Goal: Information Seeking & Learning: Learn about a topic

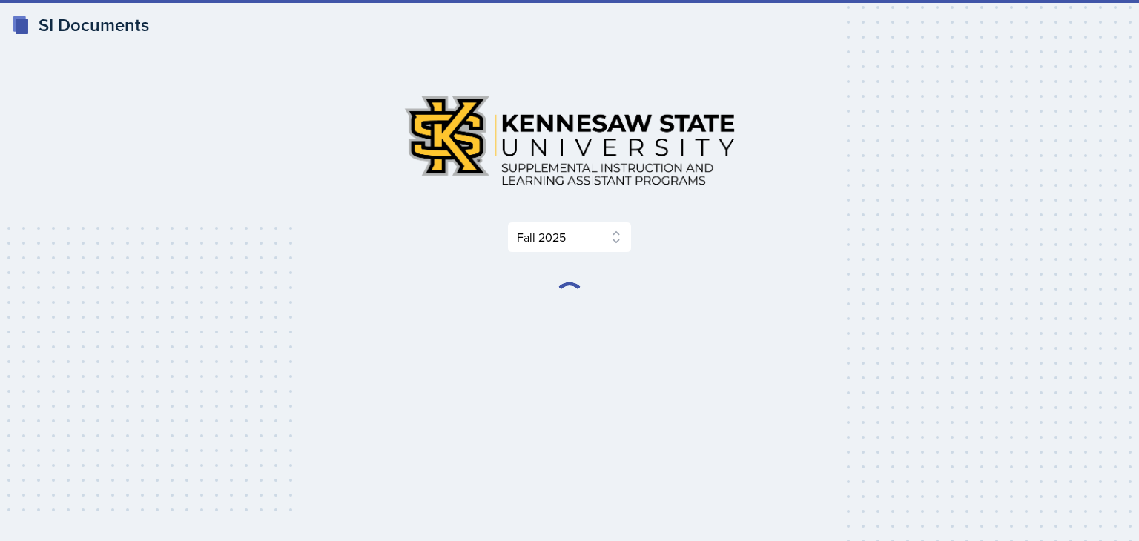
select select "2bed604d-1099-4043-b1bc-2365e8740244"
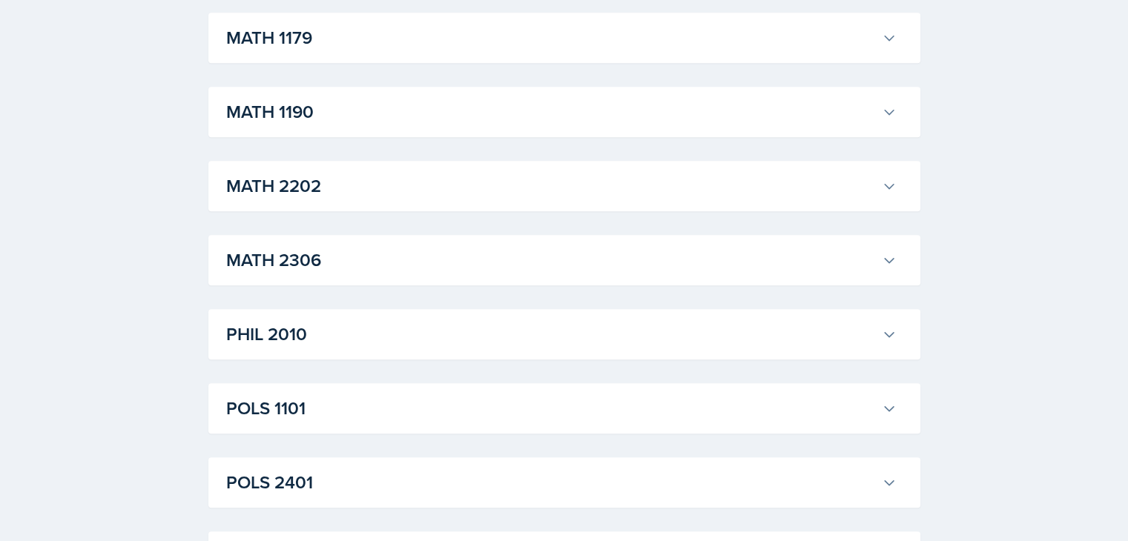
scroll to position [1400, 0]
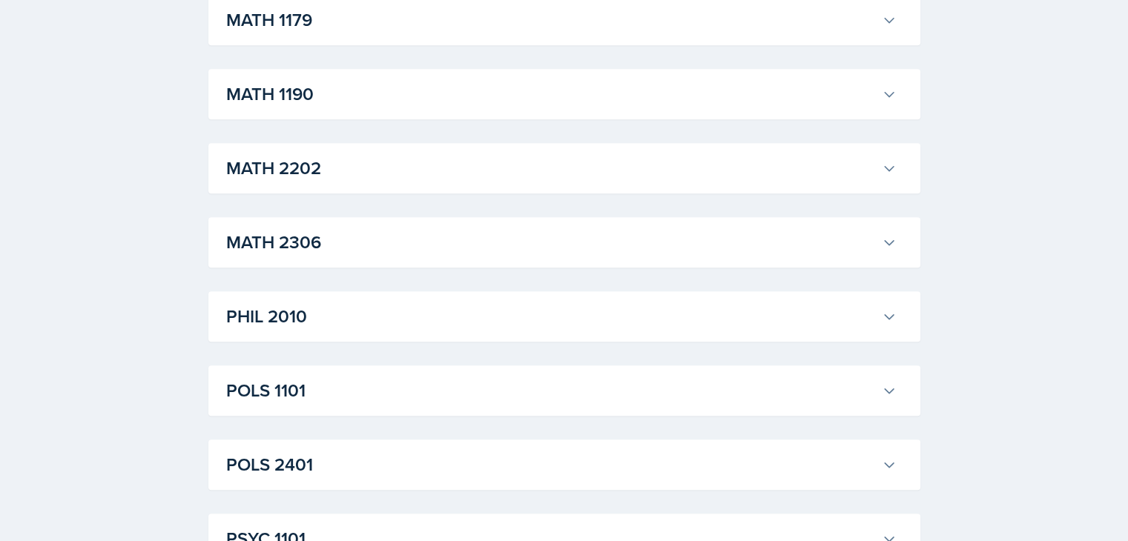
click at [882, 315] on icon at bounding box center [889, 316] width 15 height 15
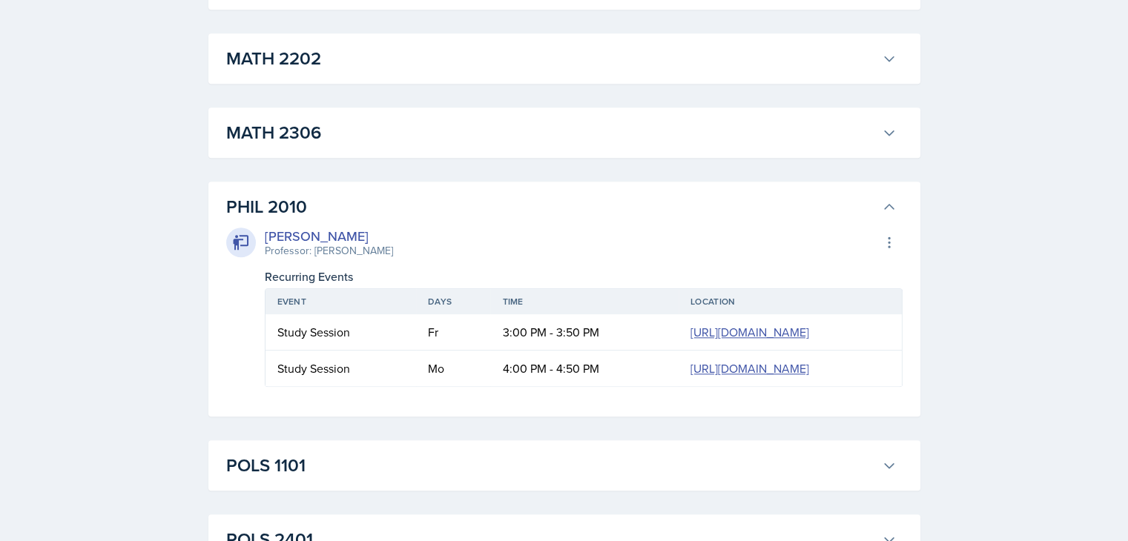
scroll to position [1531, 0]
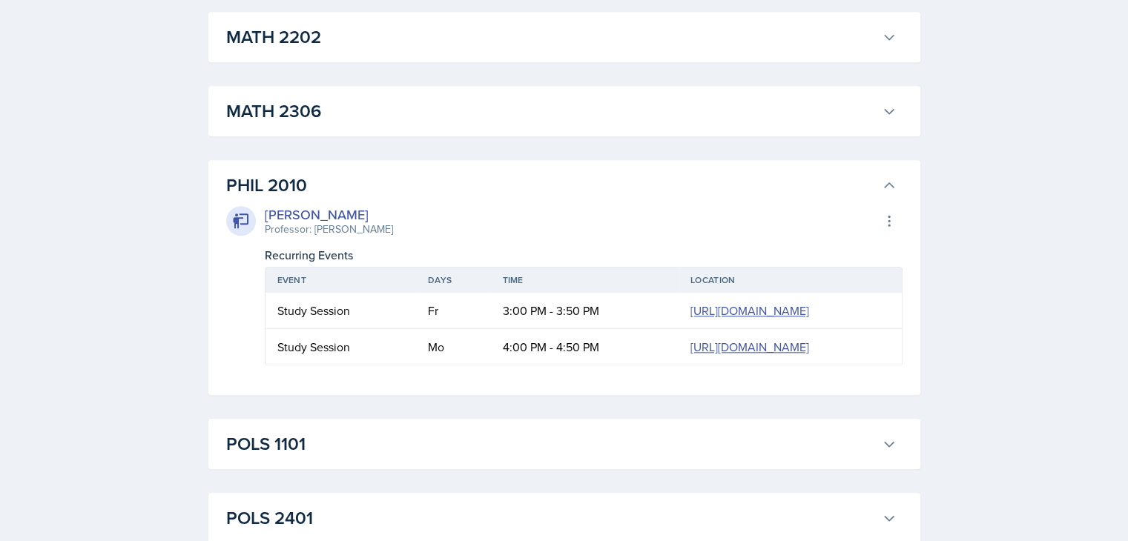
click at [889, 191] on icon at bounding box center [889, 185] width 15 height 15
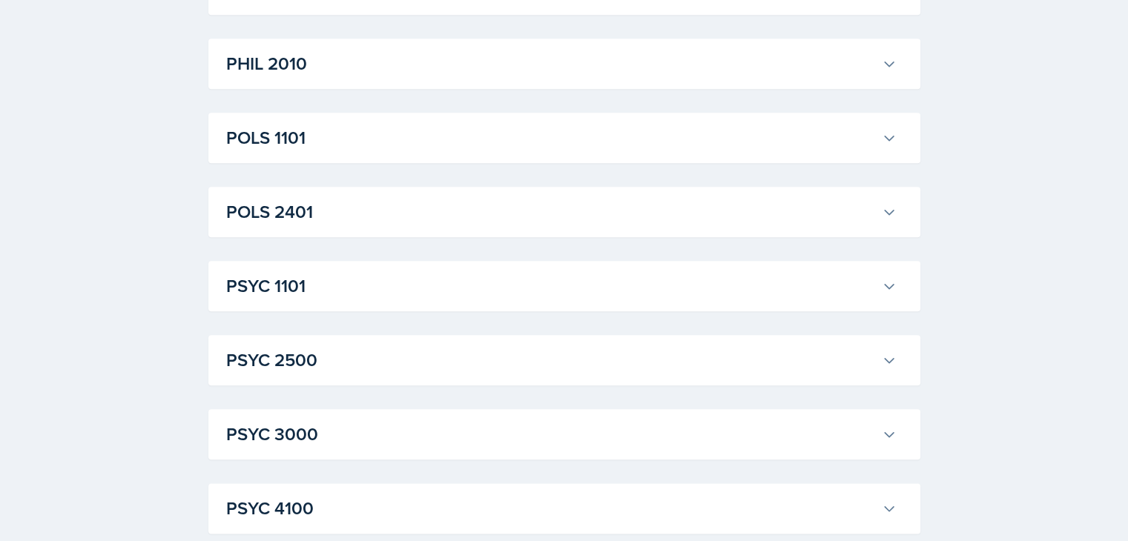
scroll to position [1588, 0]
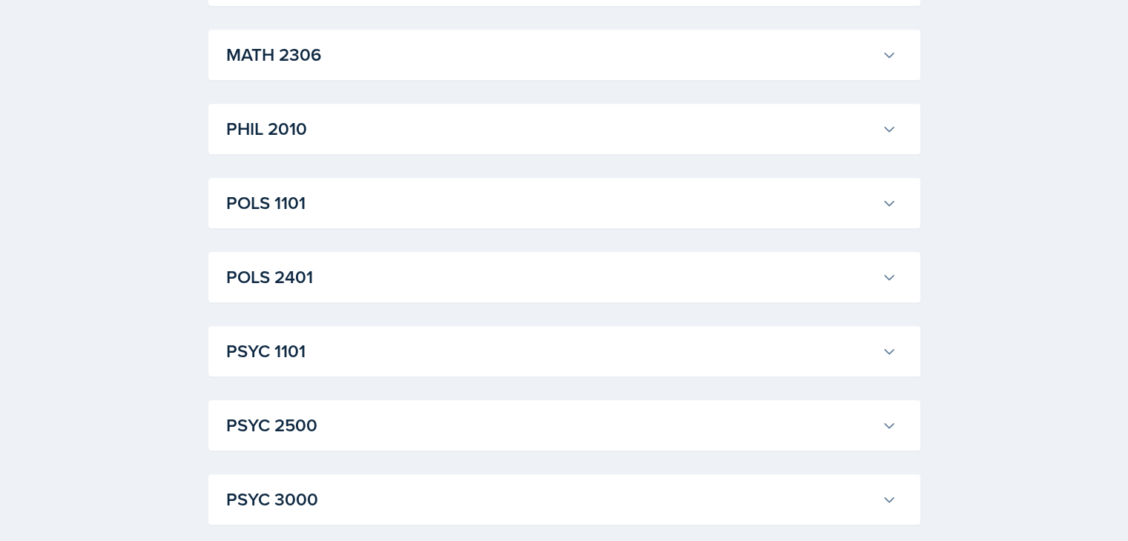
click at [886, 131] on icon at bounding box center [889, 129] width 15 height 15
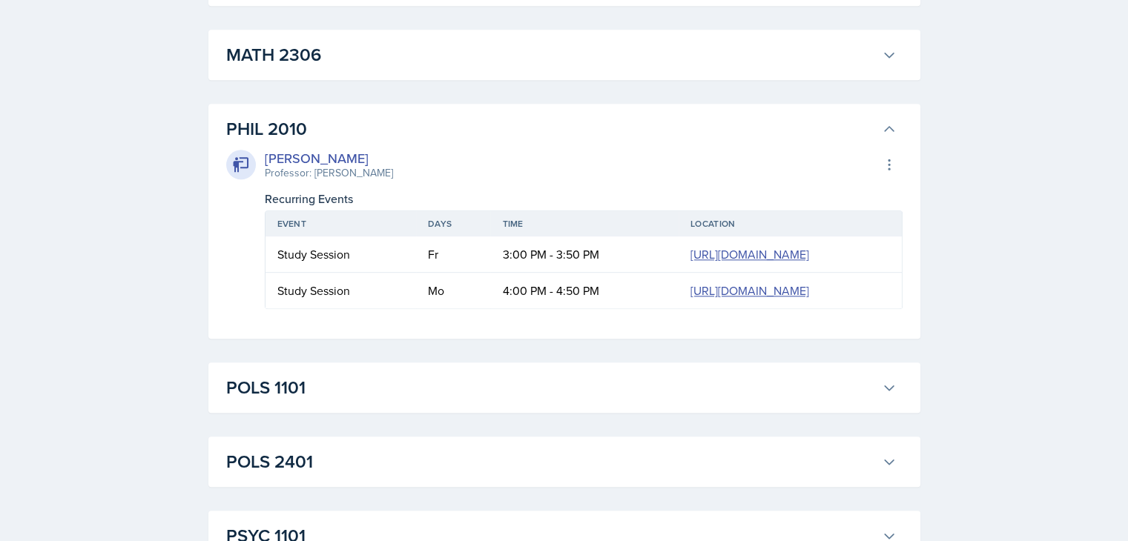
drag, startPoint x: 886, startPoint y: 131, endPoint x: 880, endPoint y: 116, distance: 16.7
click at [880, 116] on button "PHIL 2010" at bounding box center [561, 129] width 676 height 33
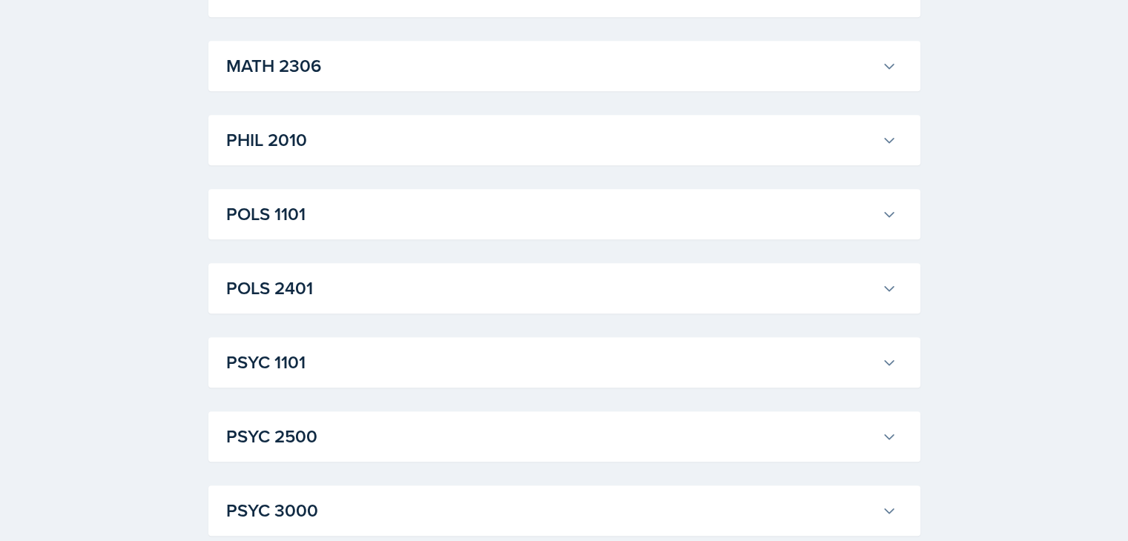
scroll to position [1584, 0]
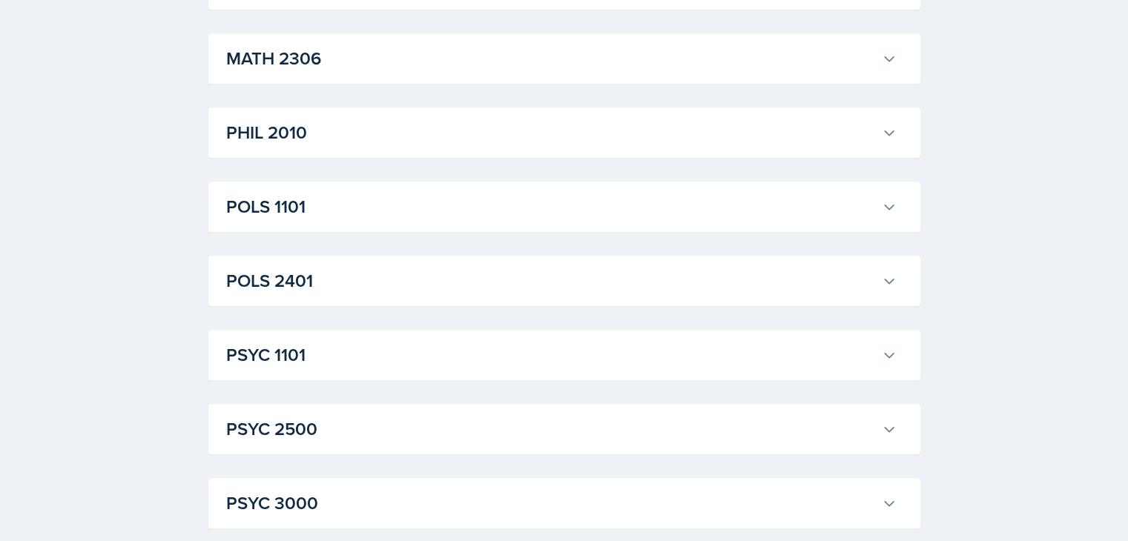
click at [886, 366] on button "PSYC 1101" at bounding box center [561, 355] width 676 height 33
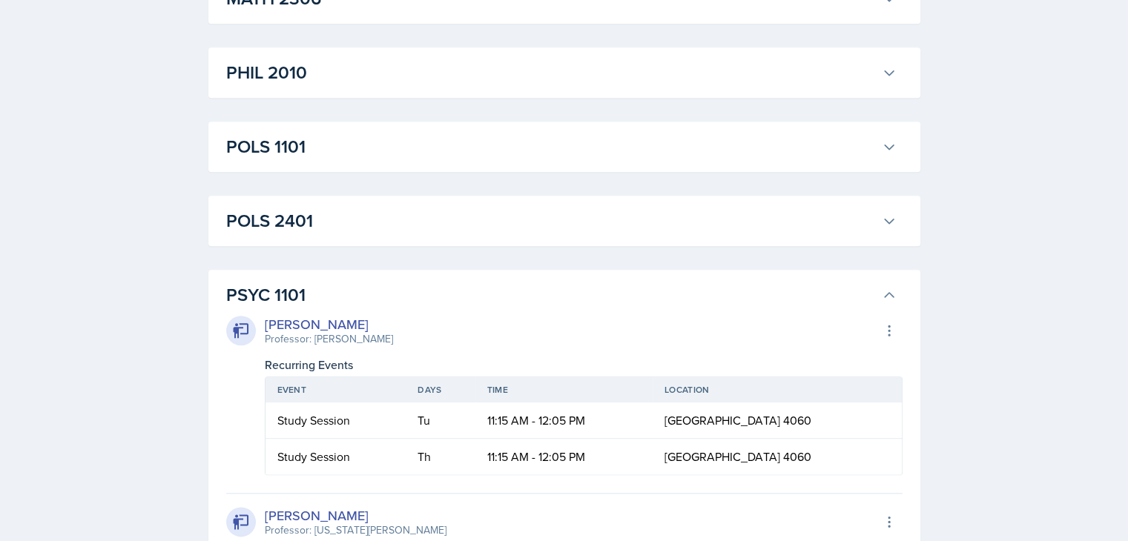
scroll to position [1649, 0]
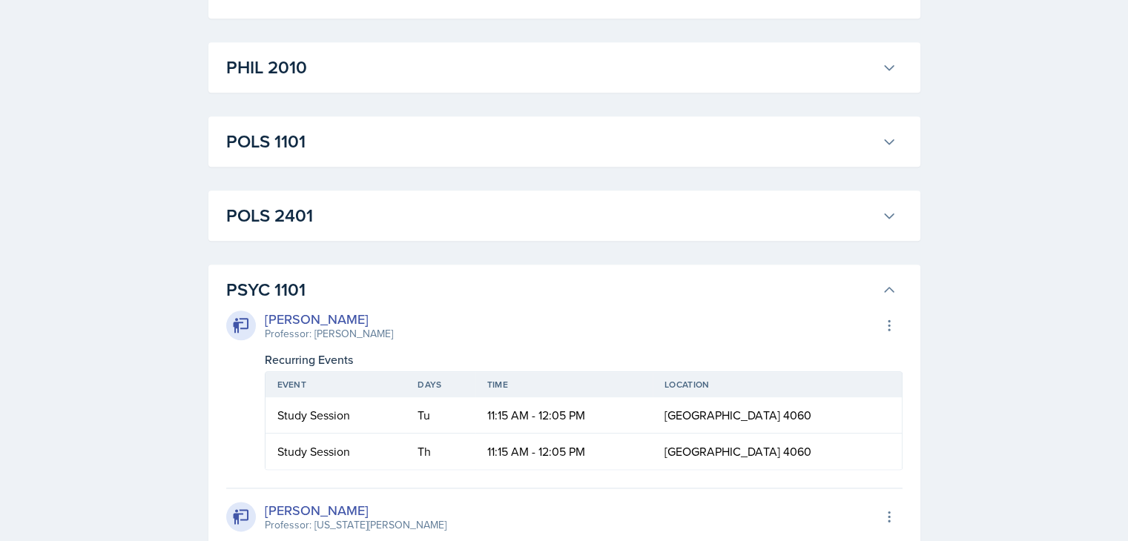
drag, startPoint x: 1138, startPoint y: 274, endPoint x: 869, endPoint y: 288, distance: 269.6
click at [869, 288] on h3 "PSYC 1101" at bounding box center [551, 290] width 650 height 27
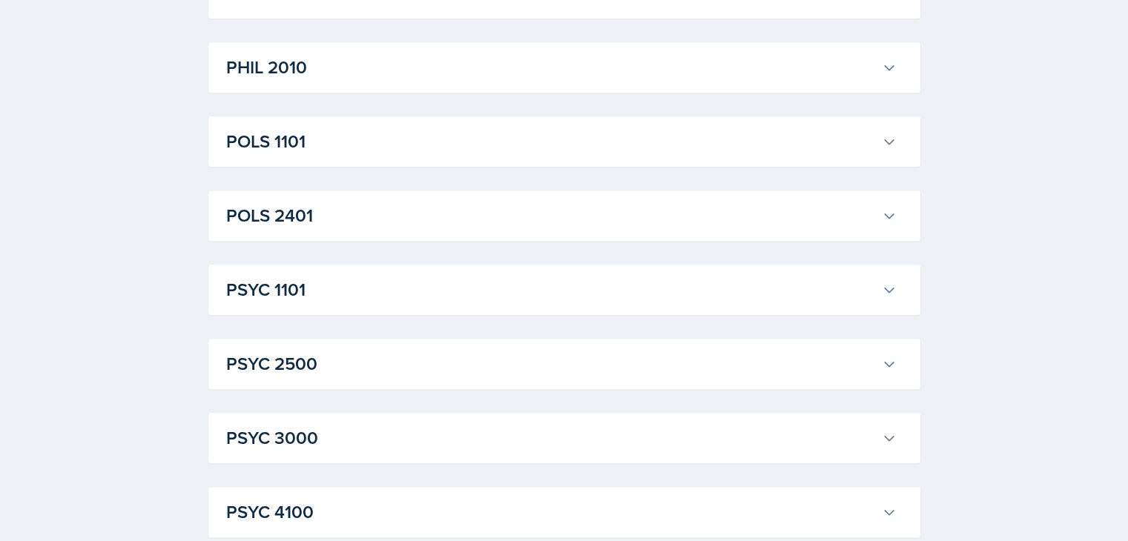
click at [856, 82] on button "PHIL 2010" at bounding box center [561, 67] width 676 height 33
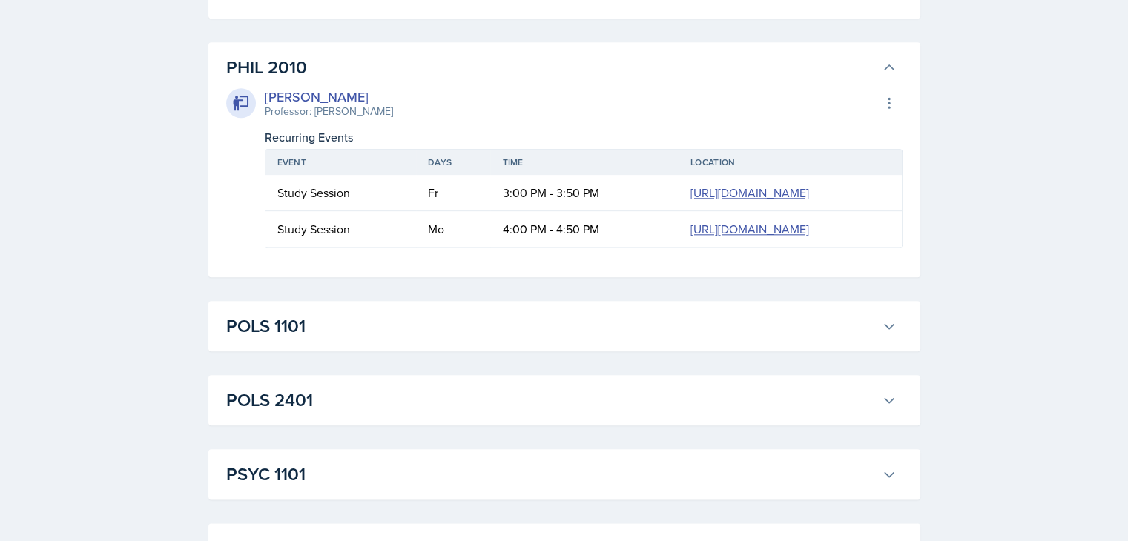
click at [895, 72] on icon at bounding box center [889, 67] width 15 height 15
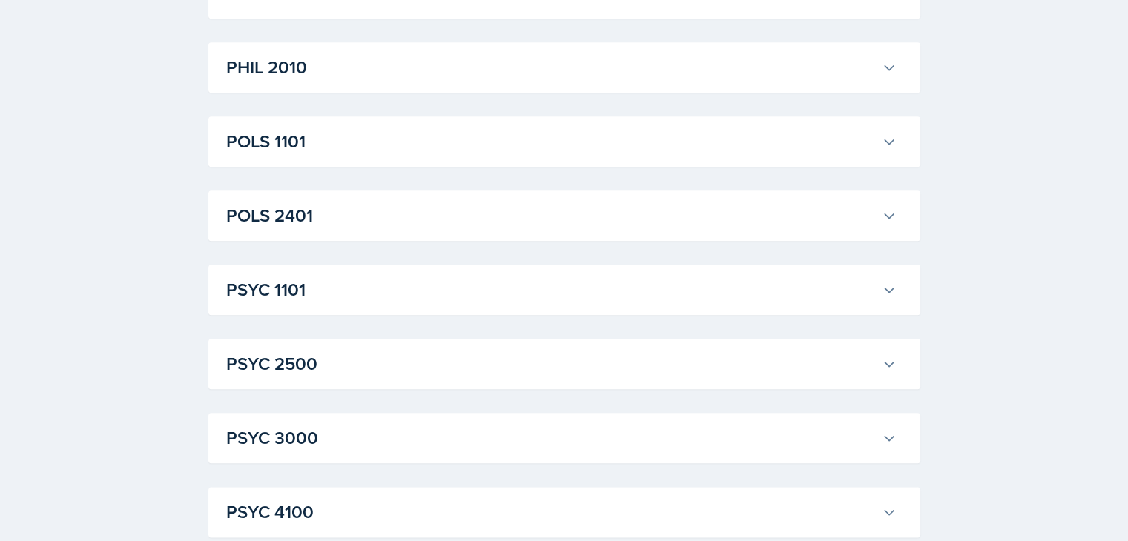
click at [882, 293] on icon at bounding box center [889, 290] width 15 height 15
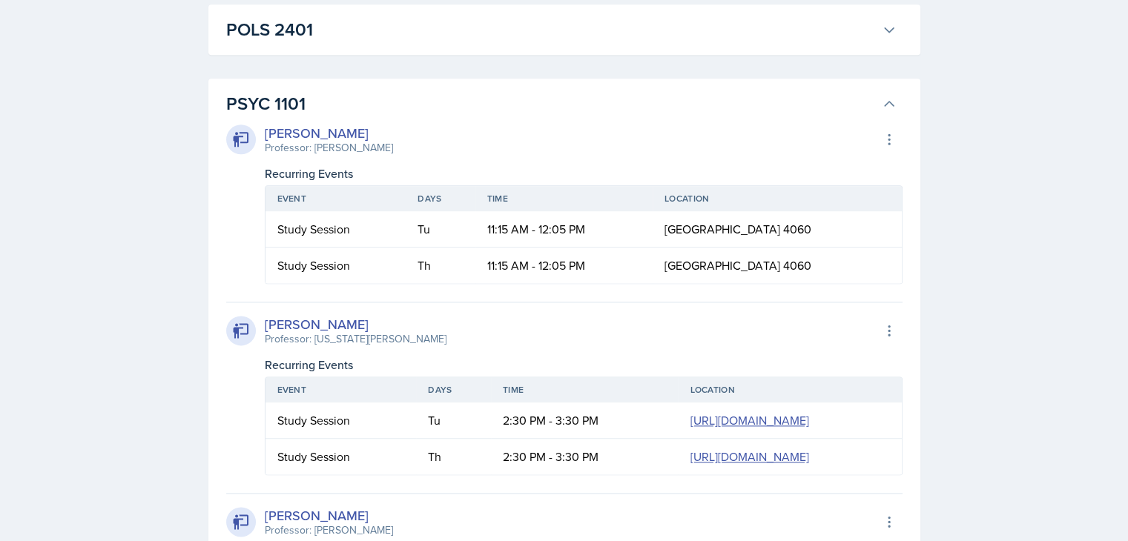
scroll to position [1844, 0]
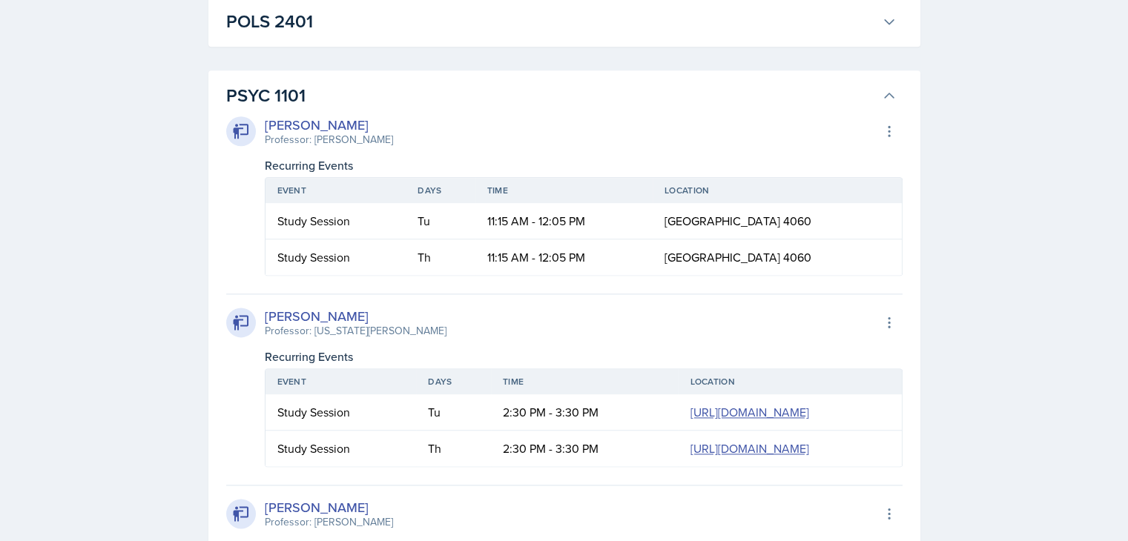
click at [885, 88] on icon at bounding box center [889, 95] width 15 height 15
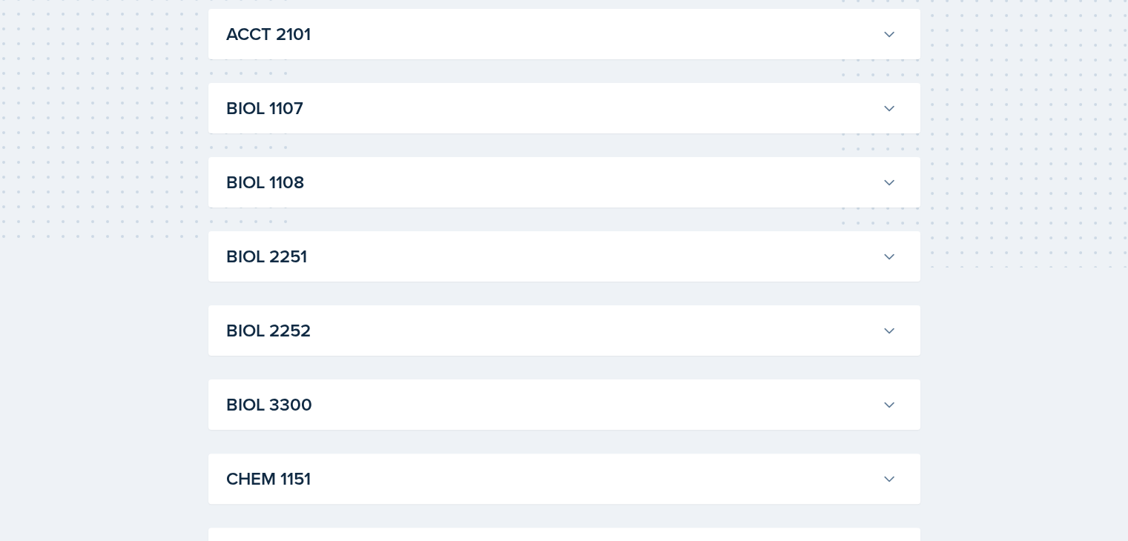
scroll to position [298, 0]
